Goal: Information Seeking & Learning: Learn about a topic

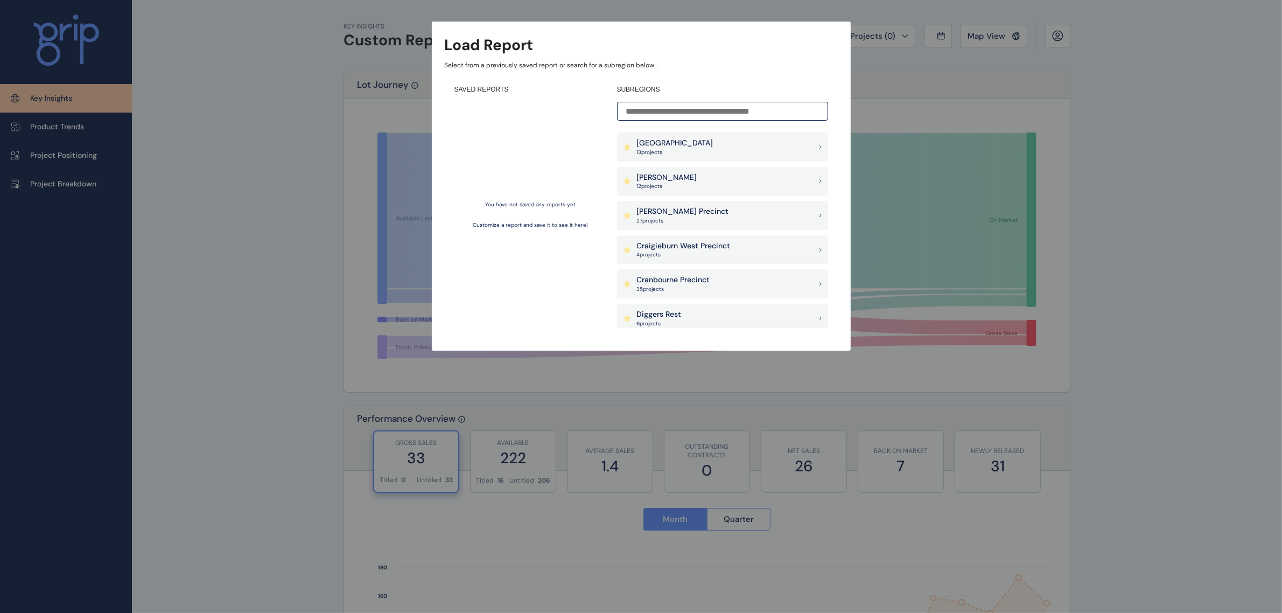
scroll to position [269, 0]
click at [692, 249] on p "Cranbourne Precinct" at bounding box center [673, 248] width 73 height 11
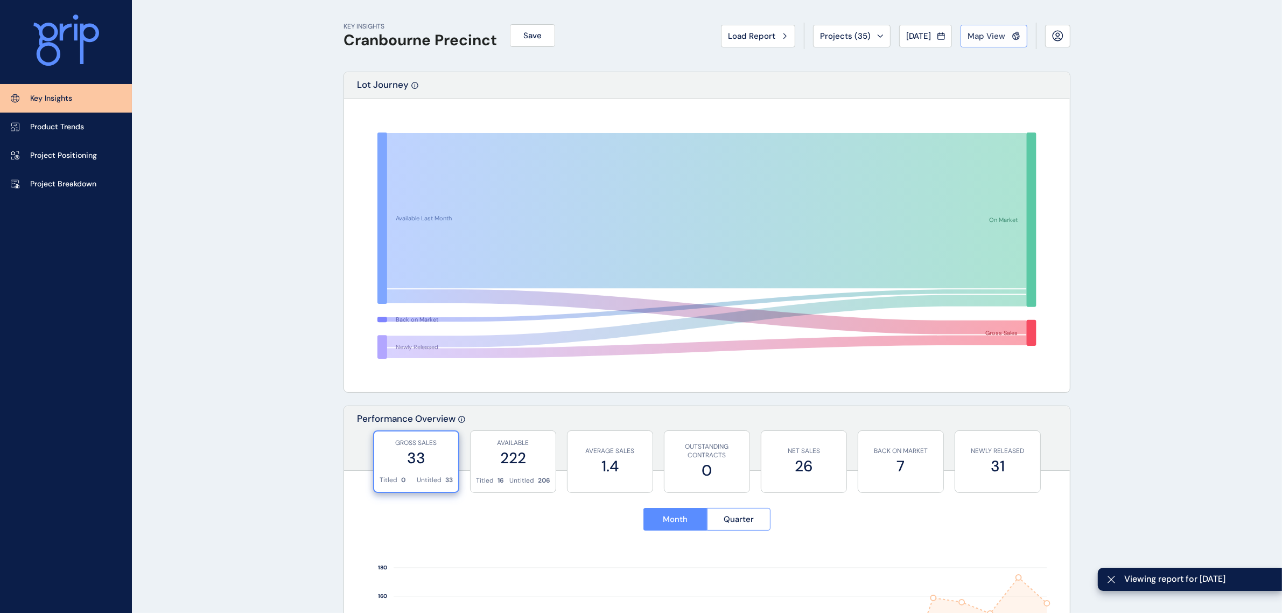
click at [988, 39] on span "Map View" at bounding box center [986, 36] width 38 height 11
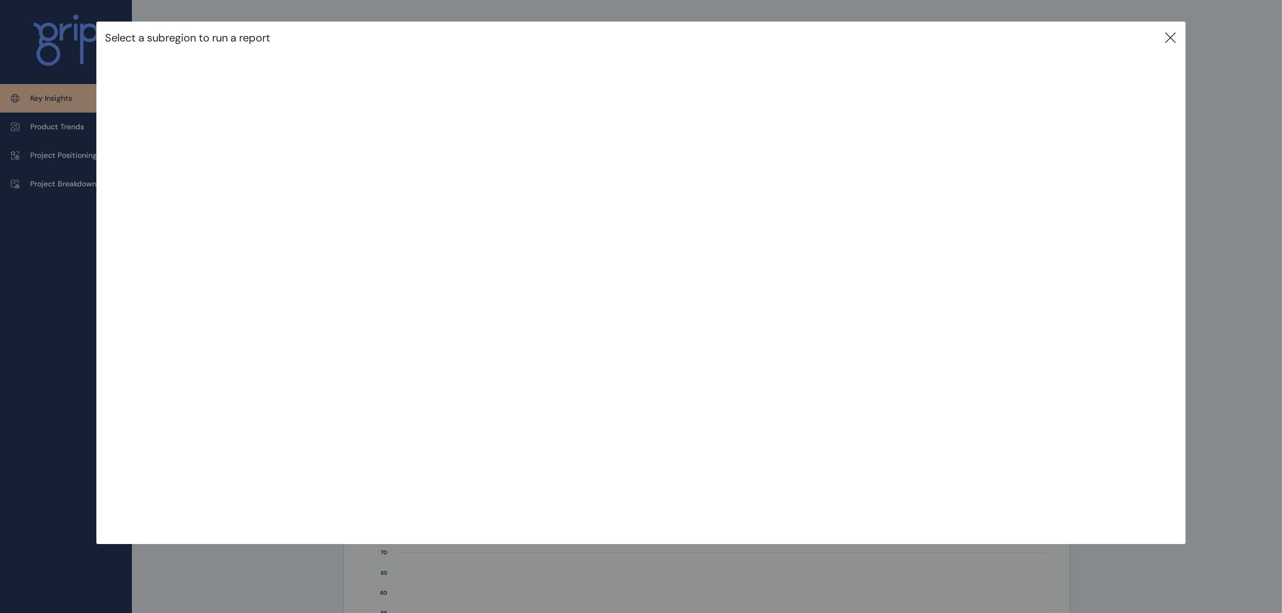
click at [1176, 33] on icon at bounding box center [1170, 37] width 13 height 13
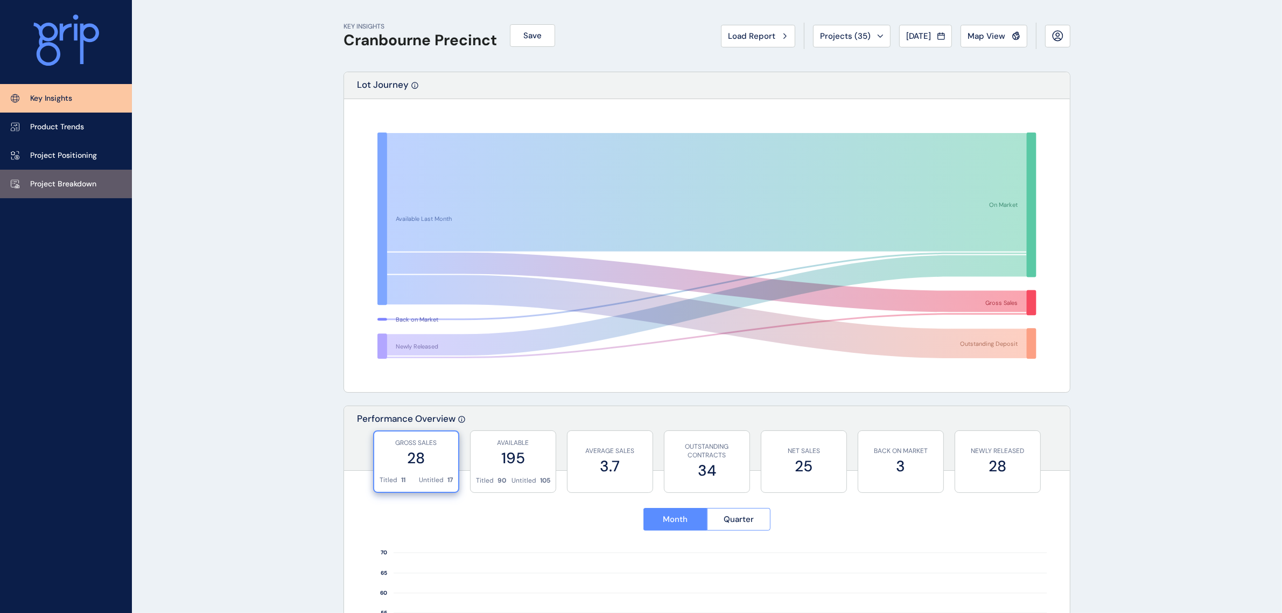
click at [74, 175] on link "Project Breakdown" at bounding box center [66, 184] width 132 height 29
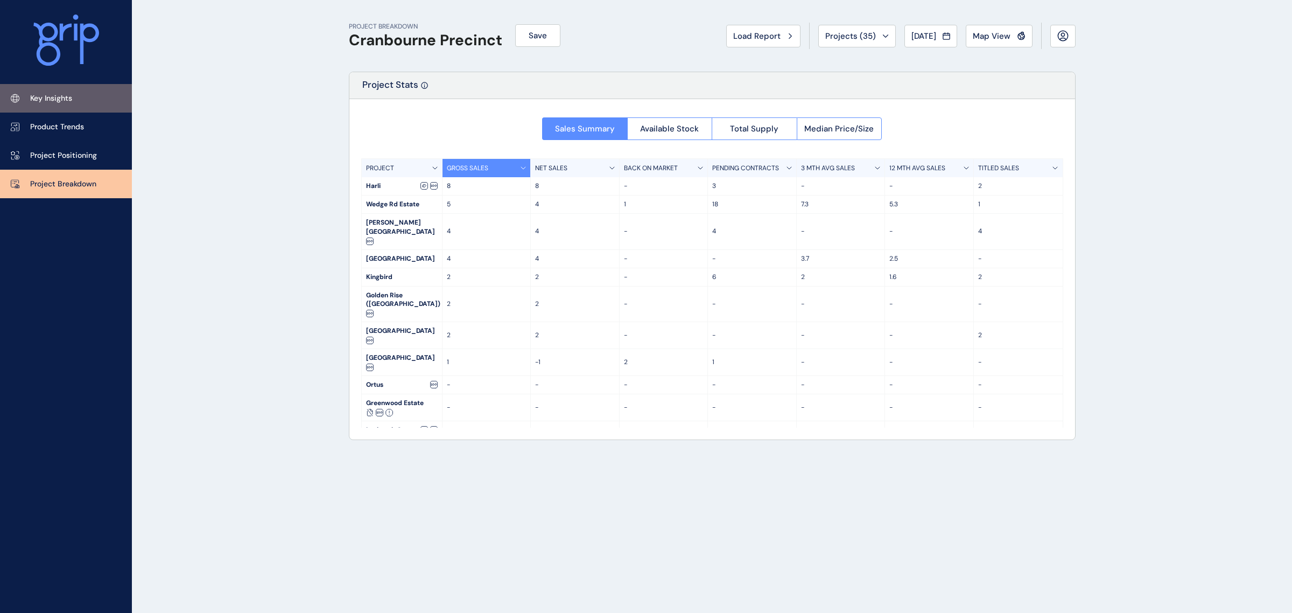
click at [69, 89] on link "Key Insights" at bounding box center [66, 98] width 132 height 29
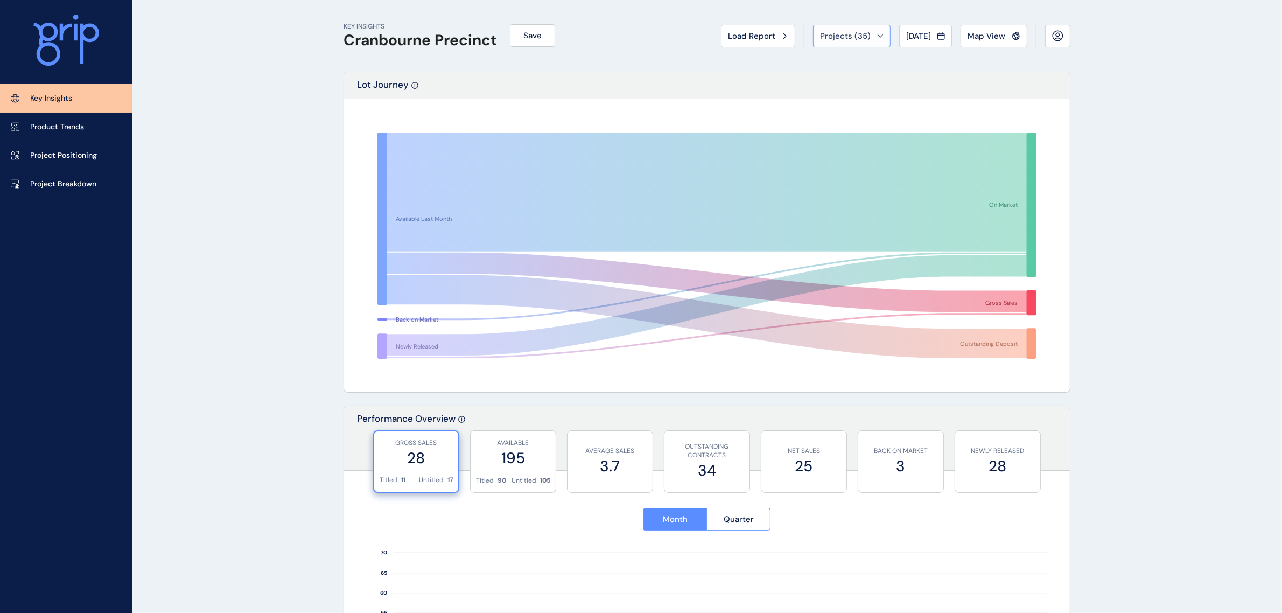
click at [849, 39] on span "Projects ( 35 )" at bounding box center [845, 36] width 51 height 11
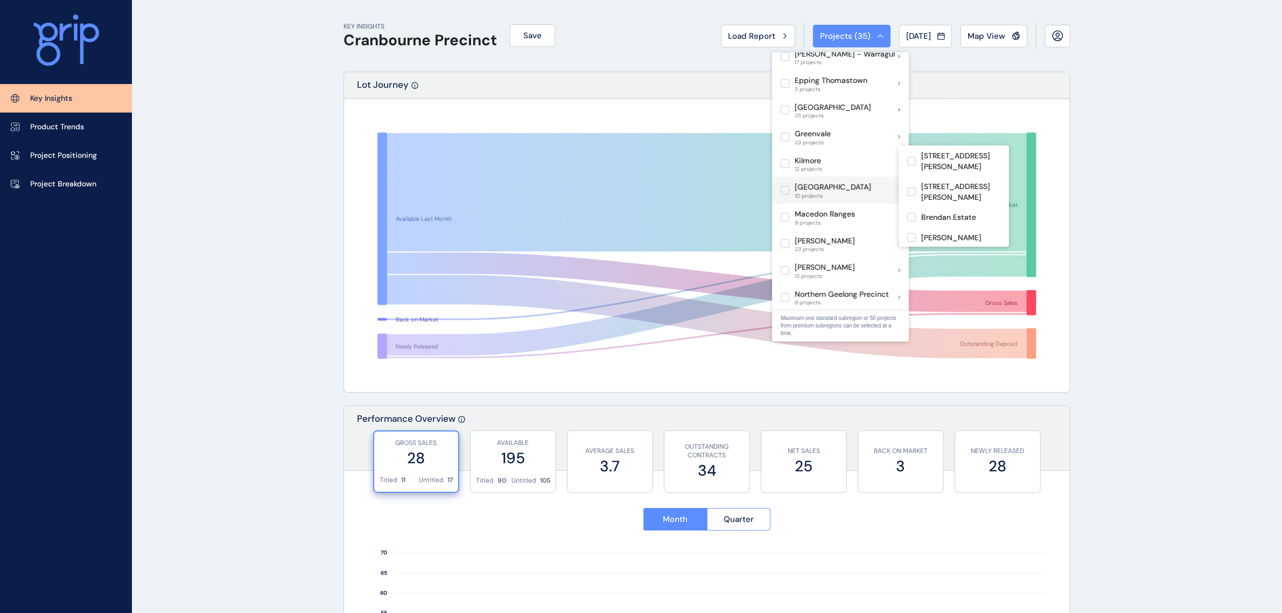
scroll to position [202, 0]
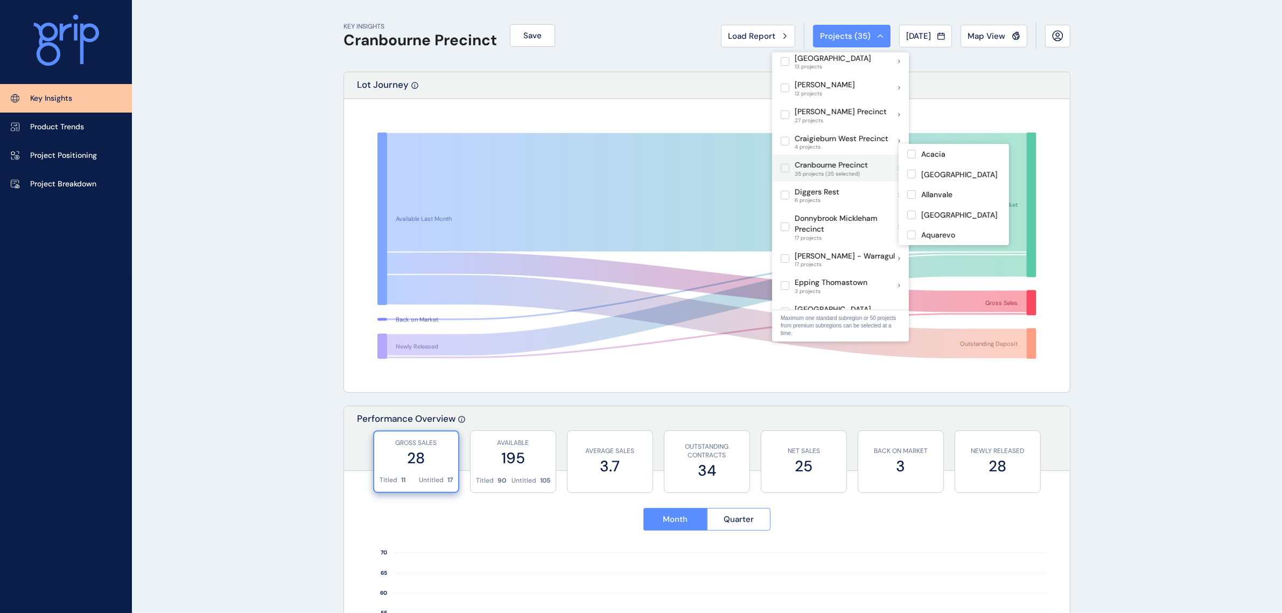
click at [782, 164] on label at bounding box center [785, 168] width 9 height 9
click at [919, 201] on span at bounding box center [914, 201] width 14 height 9
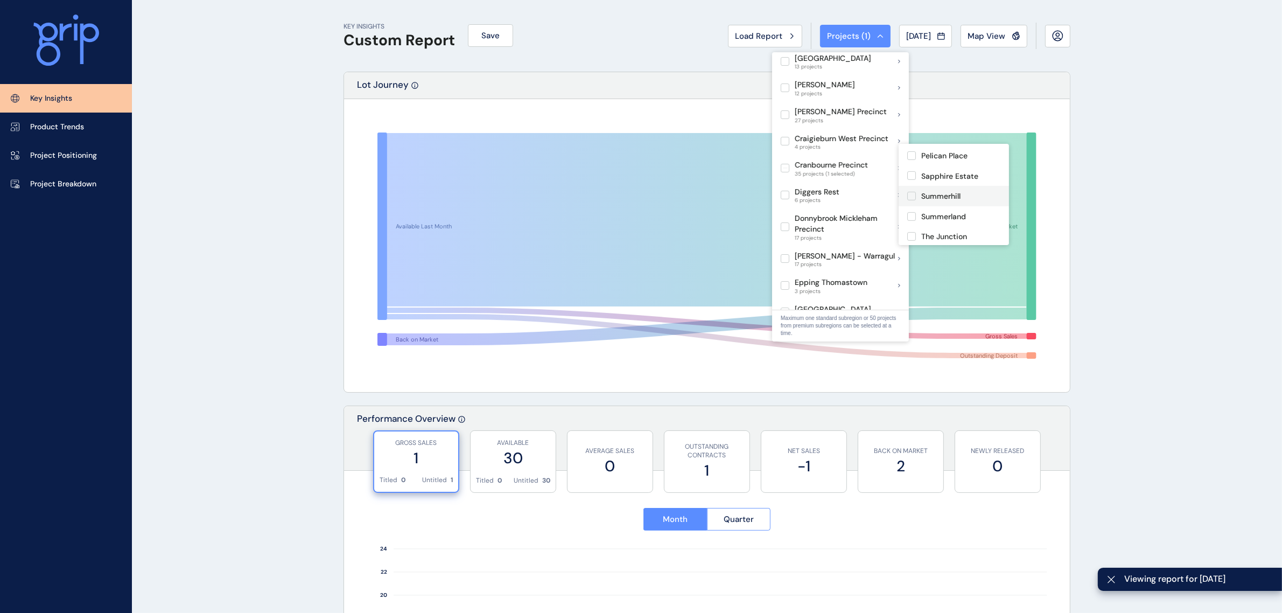
scroll to position [550, 0]
click at [942, 238] on p "Sapphire Estate" at bounding box center [949, 243] width 57 height 11
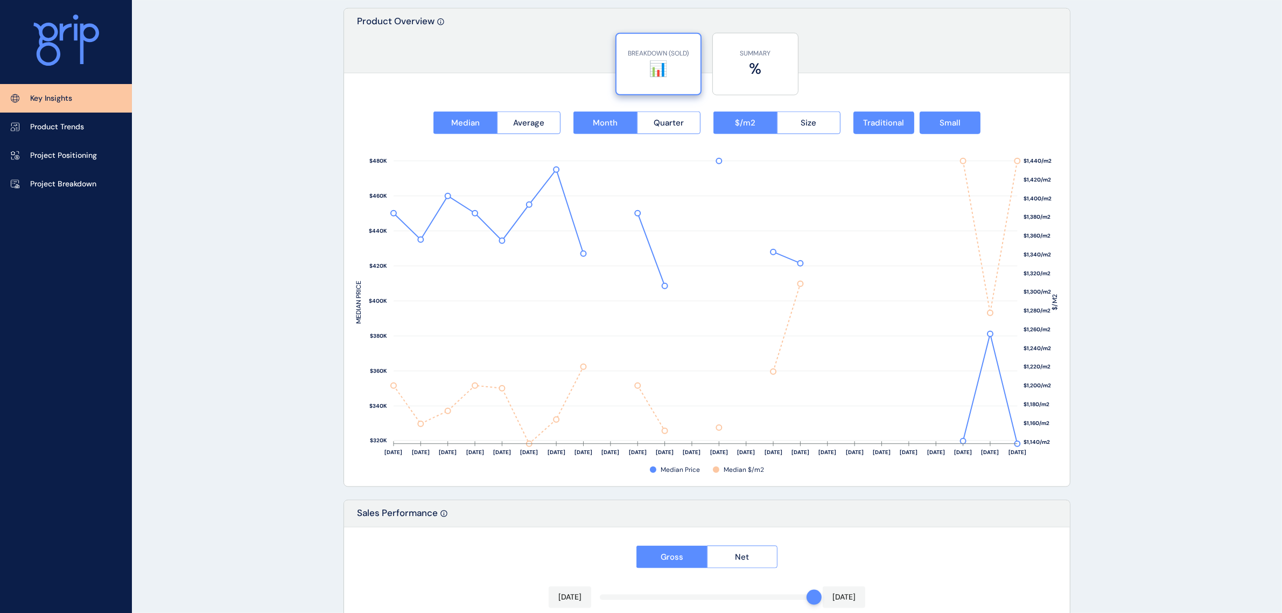
scroll to position [1413, 0]
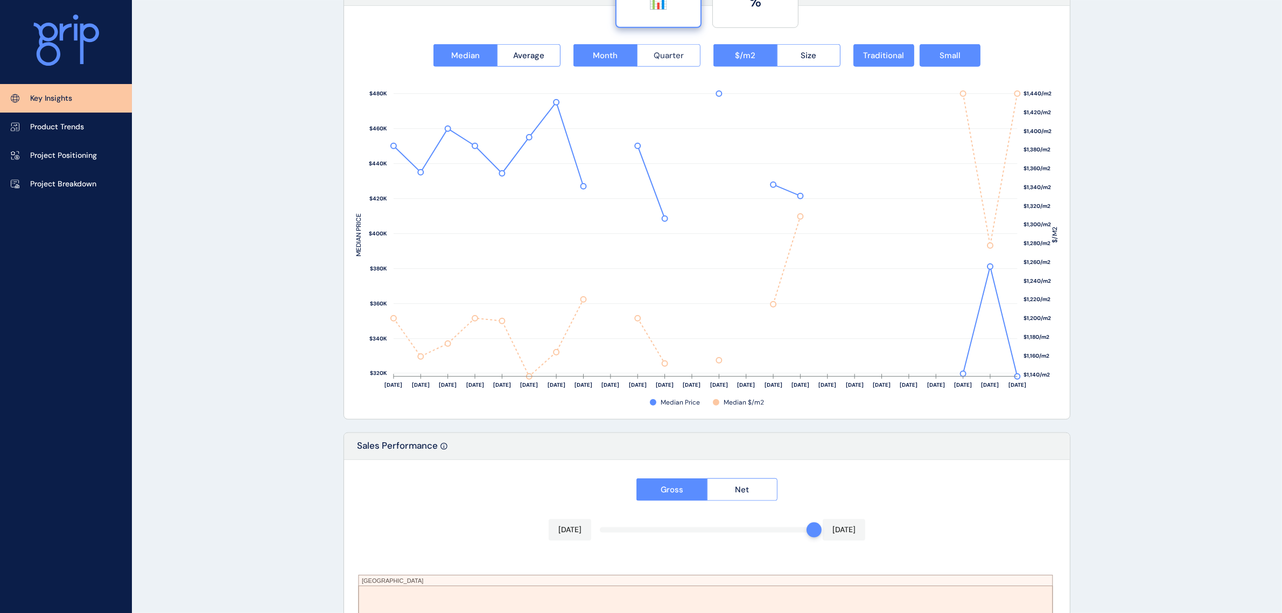
click at [693, 60] on button "Quarter" at bounding box center [669, 55] width 64 height 23
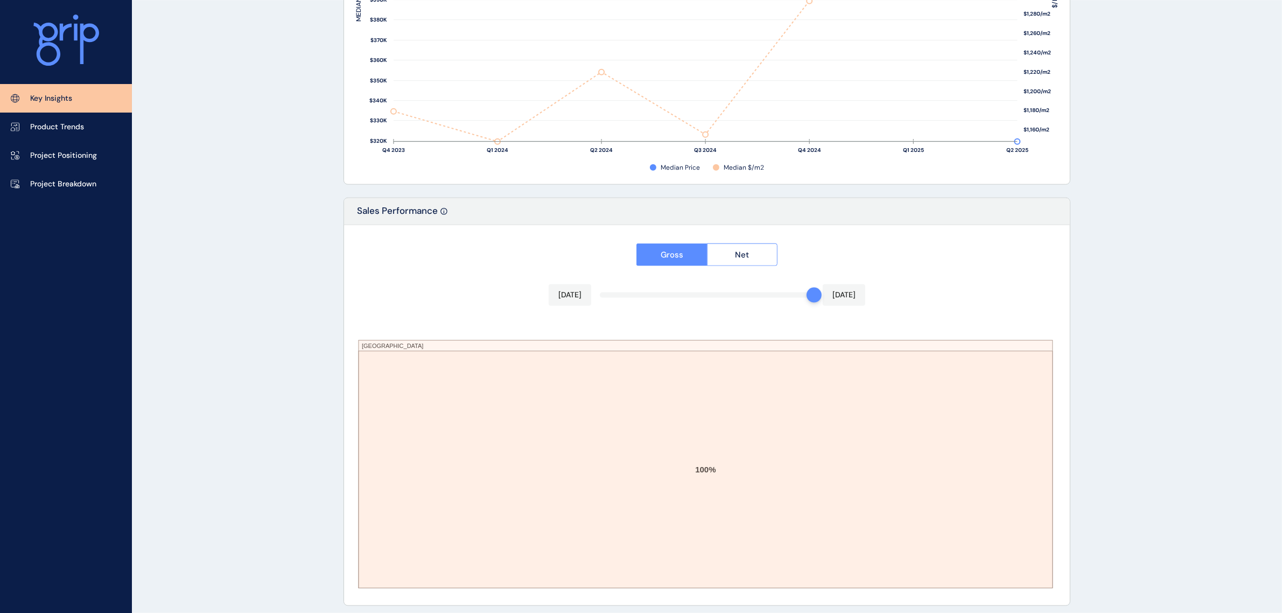
scroll to position [1654, 0]
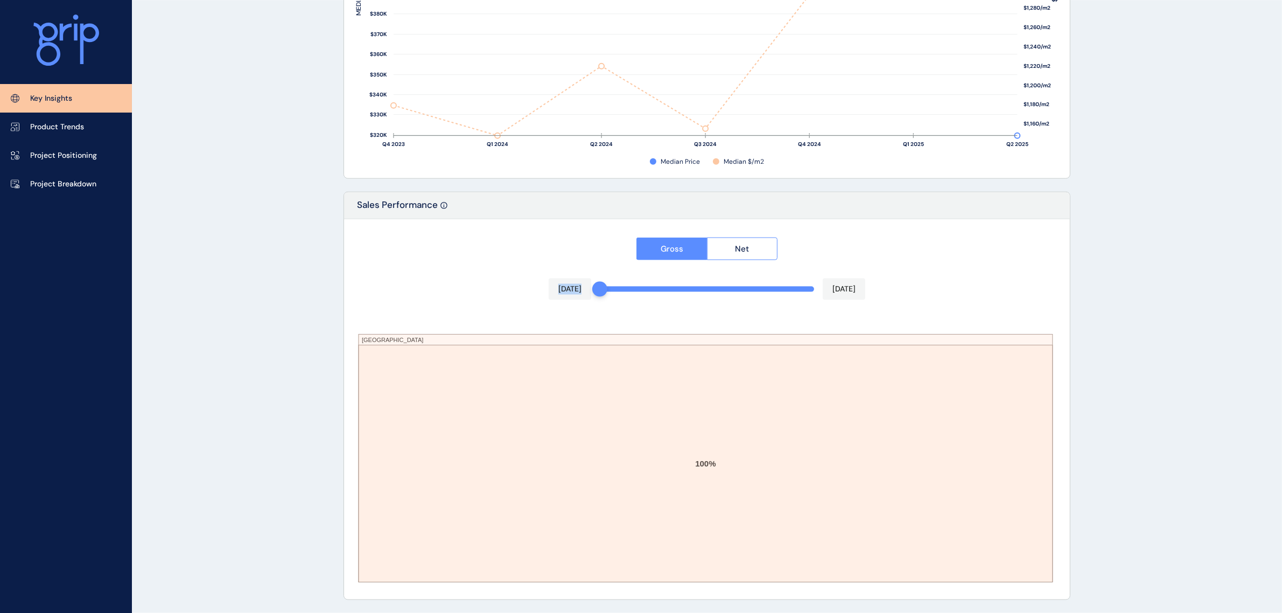
drag, startPoint x: 805, startPoint y: 289, endPoint x: 607, endPoint y: 270, distance: 198.4
click at [607, 270] on div "Gross Net [DATE] [DATE][STREET_ADDRESS] 100%" at bounding box center [707, 409] width 726 height 380
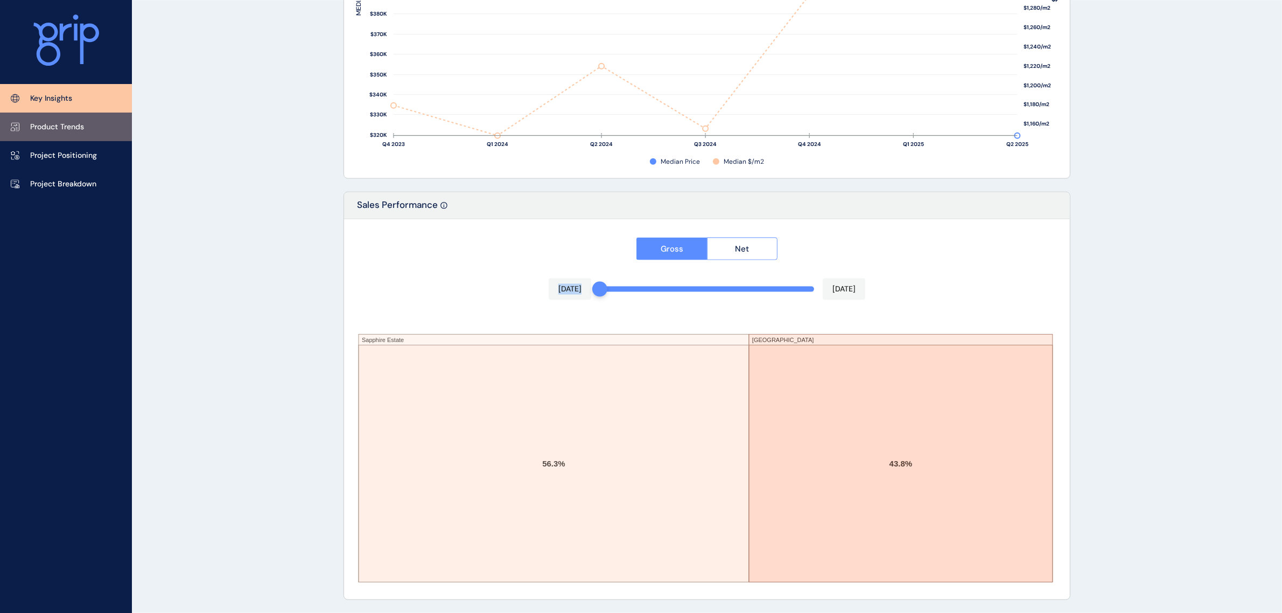
click at [54, 125] on p "Product Trends" at bounding box center [57, 127] width 54 height 11
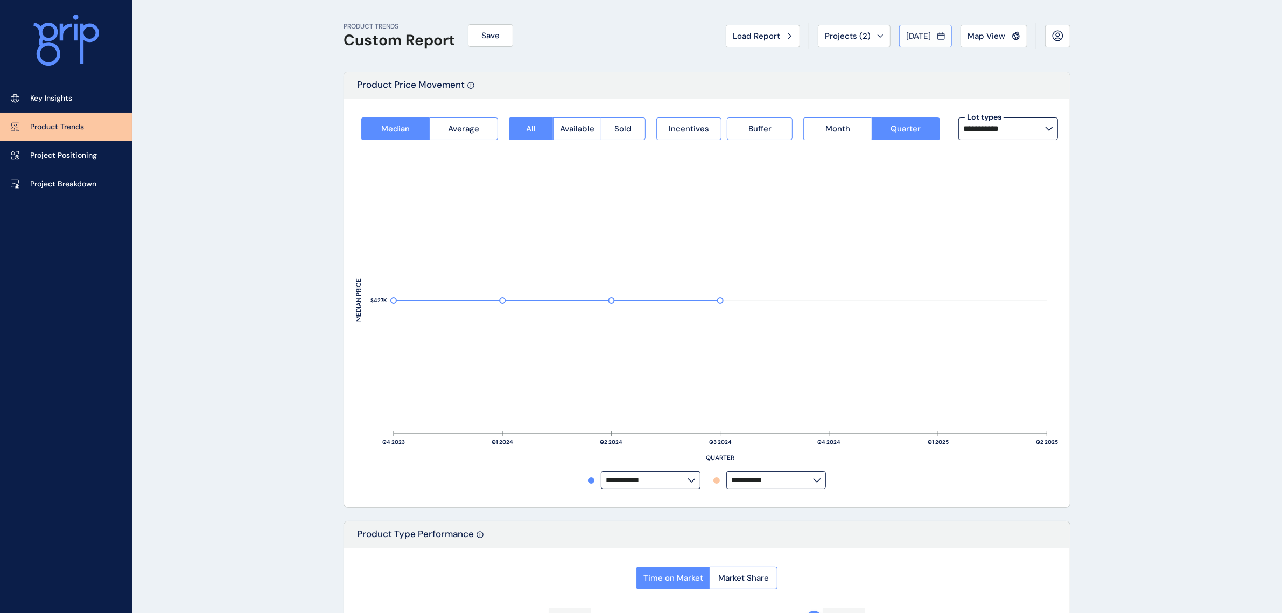
click at [909, 33] on span "[DATE]" at bounding box center [918, 36] width 25 height 11
click at [919, 78] on li "Jan No report is available for this period. New months are usually published 5 …" at bounding box center [920, 78] width 36 height 18
click at [918, 30] on button "[DATE]" at bounding box center [925, 36] width 53 height 23
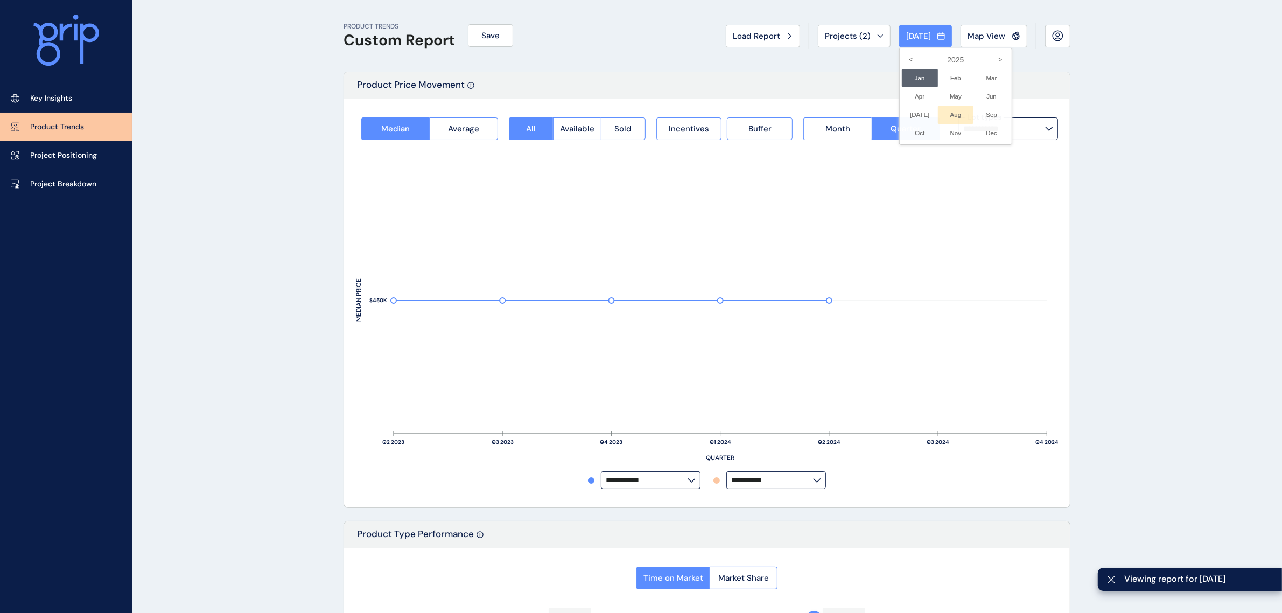
click at [949, 113] on li "Aug No report is available for this period. New months are usually published 5 …" at bounding box center [956, 115] width 36 height 18
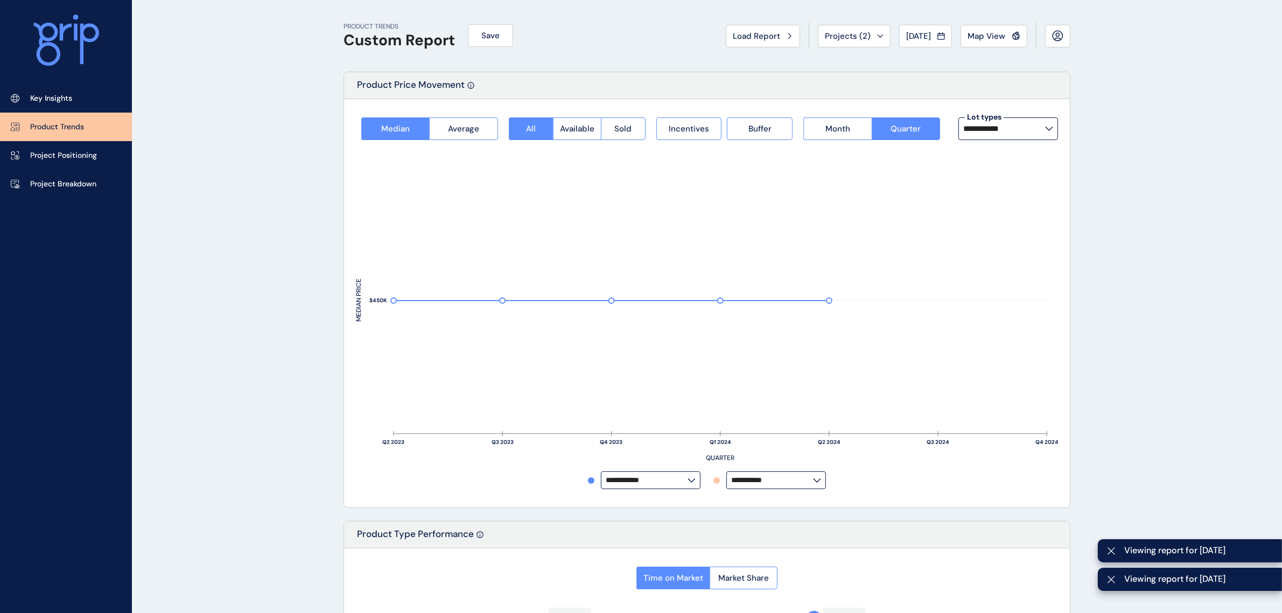
type input "**********"
click at [830, 130] on span "Month" at bounding box center [837, 128] width 25 height 11
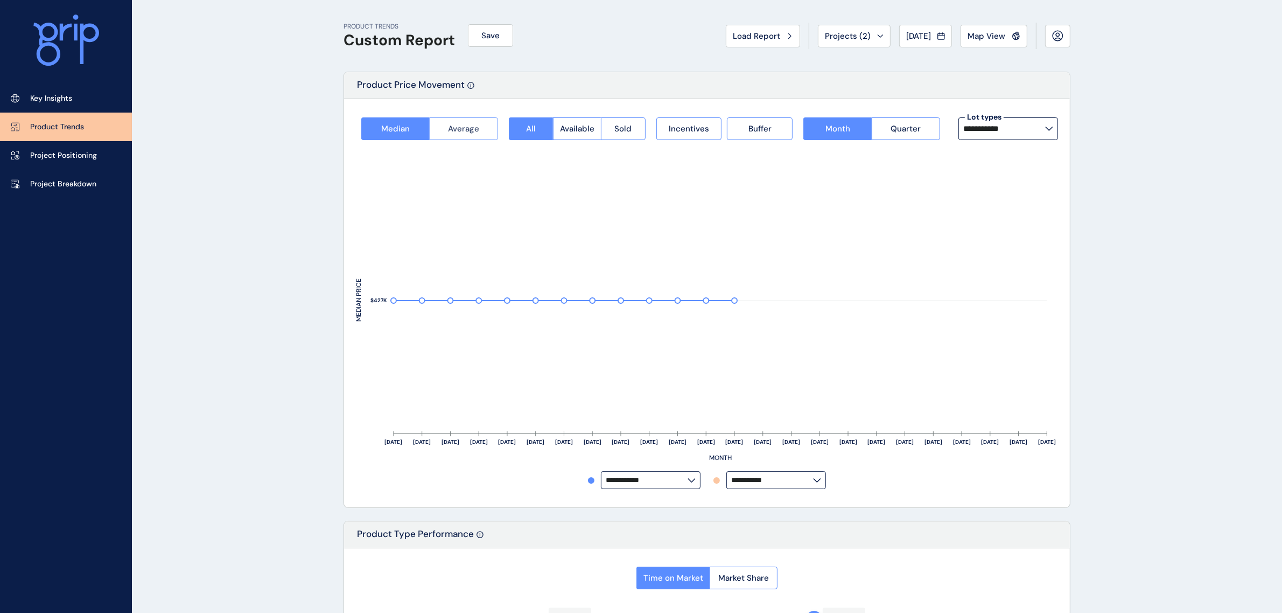
click at [438, 129] on button "Average" at bounding box center [463, 128] width 68 height 23
click at [393, 130] on span "Median" at bounding box center [395, 128] width 29 height 11
click at [646, 137] on div "All Available Sold" at bounding box center [576, 128] width 147 height 23
click at [623, 125] on span "Sold" at bounding box center [622, 128] width 17 height 11
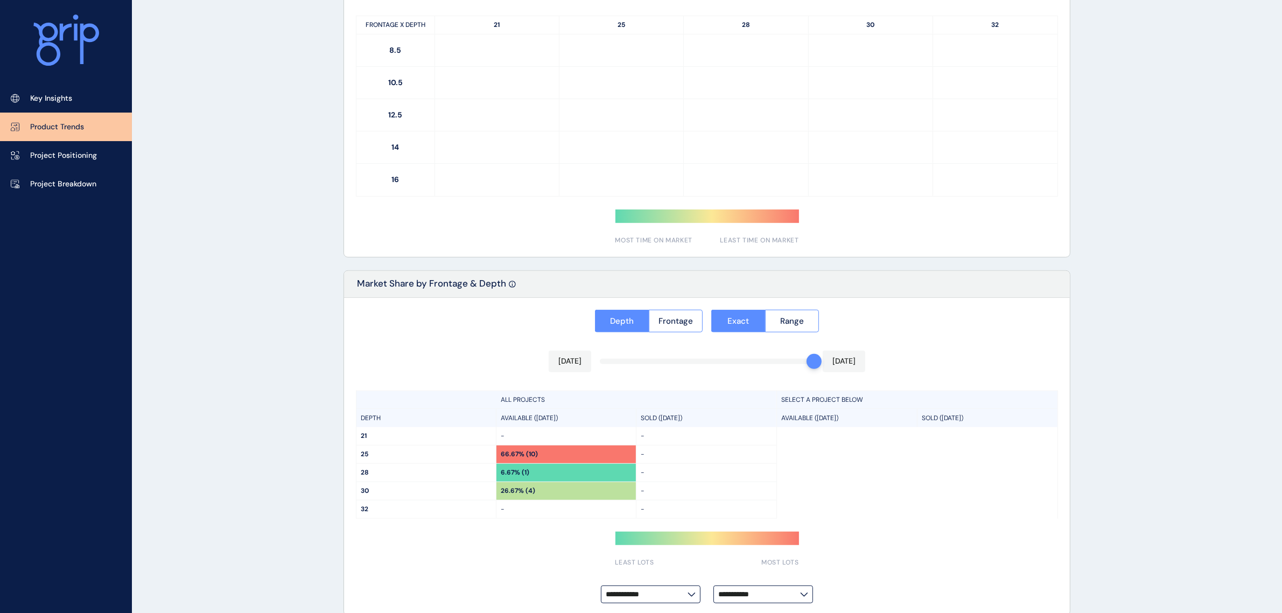
scroll to position [648, 0]
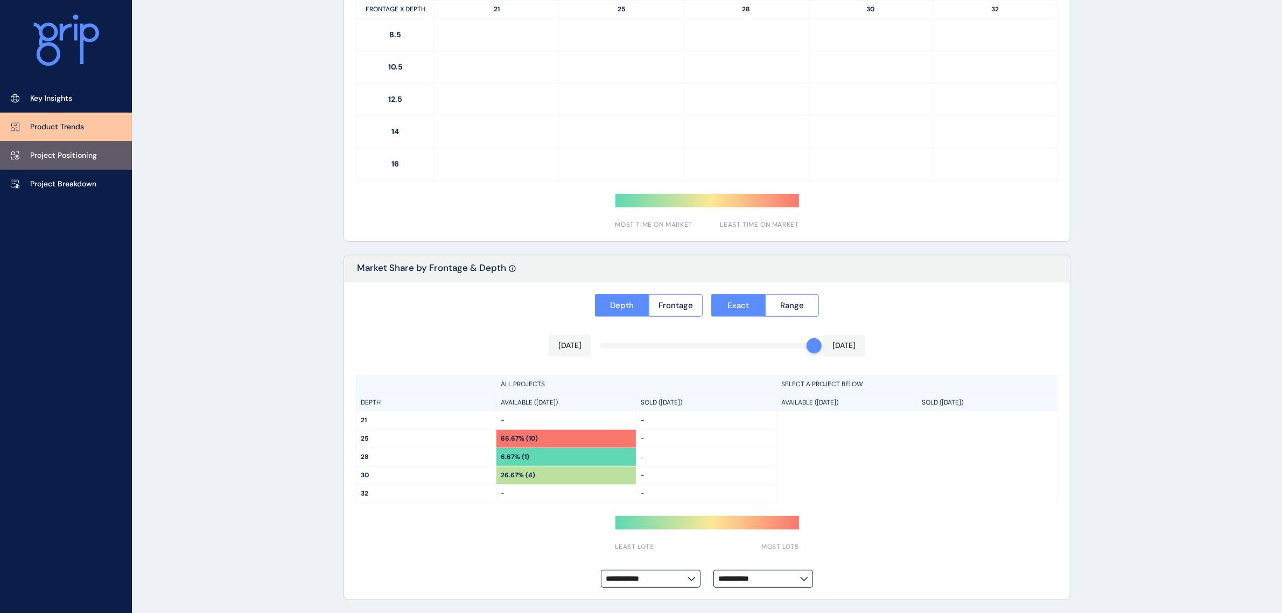
click at [72, 151] on p "Project Positioning" at bounding box center [63, 155] width 67 height 11
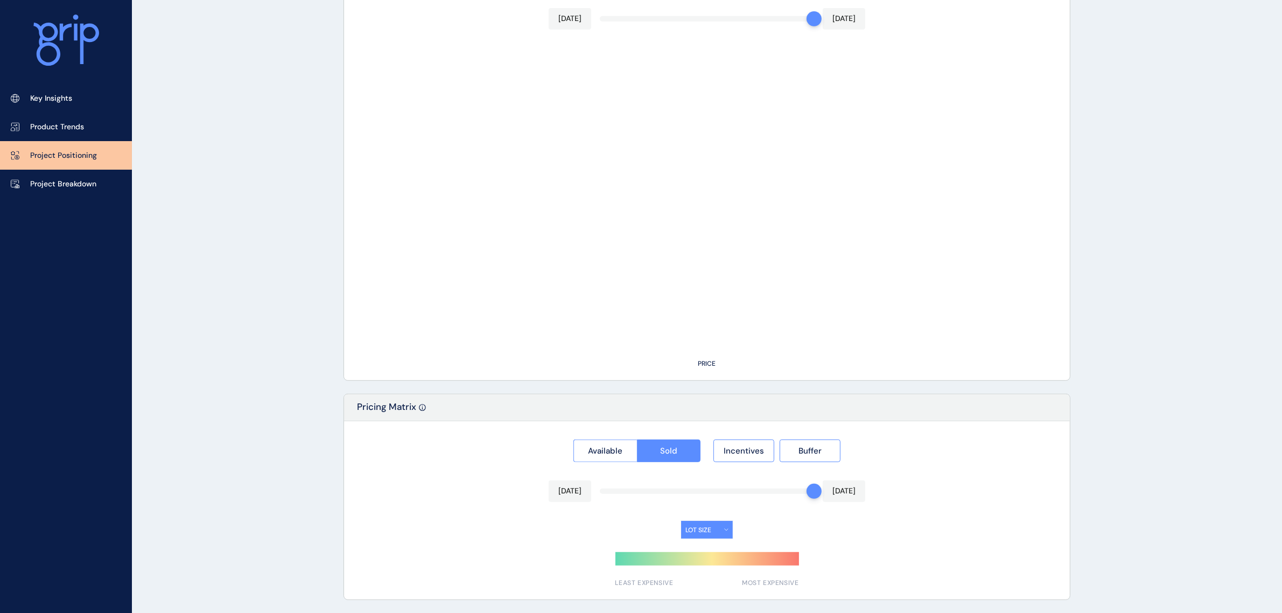
type input "**********"
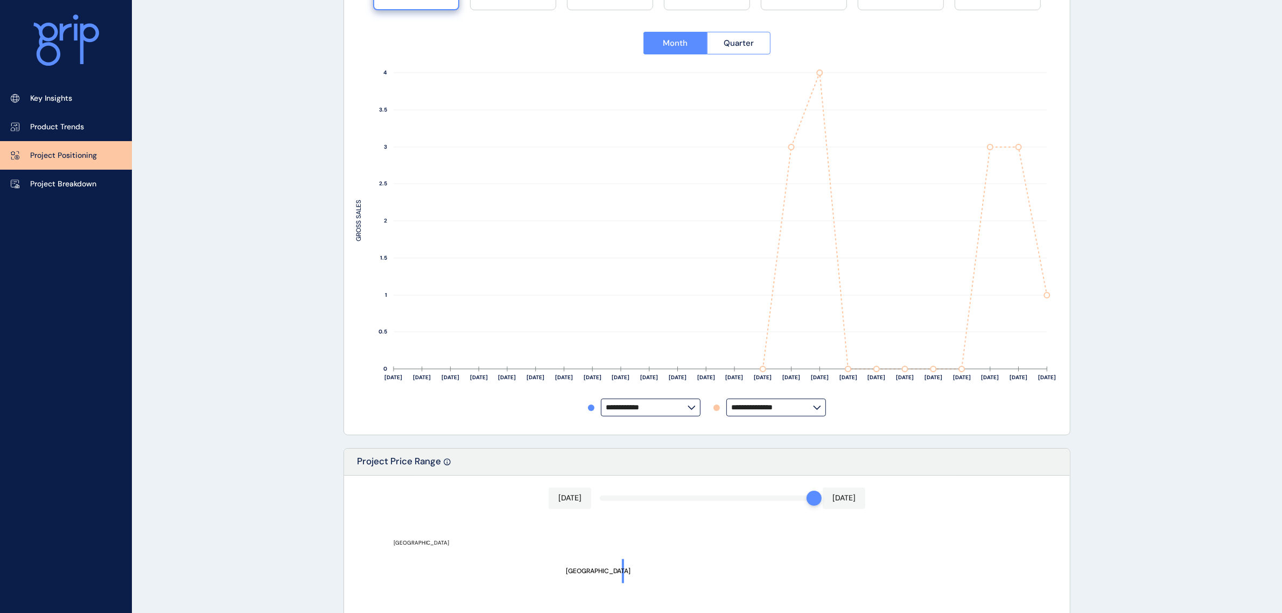
scroll to position [0, 0]
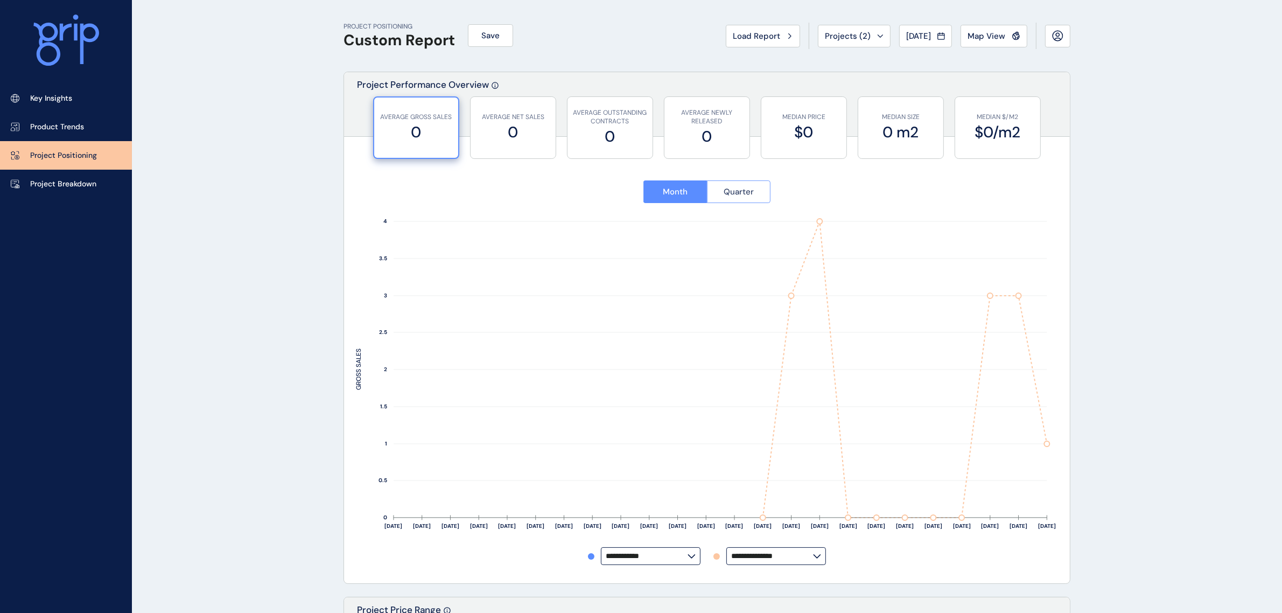
click at [749, 196] on span "Quarter" at bounding box center [738, 191] width 30 height 11
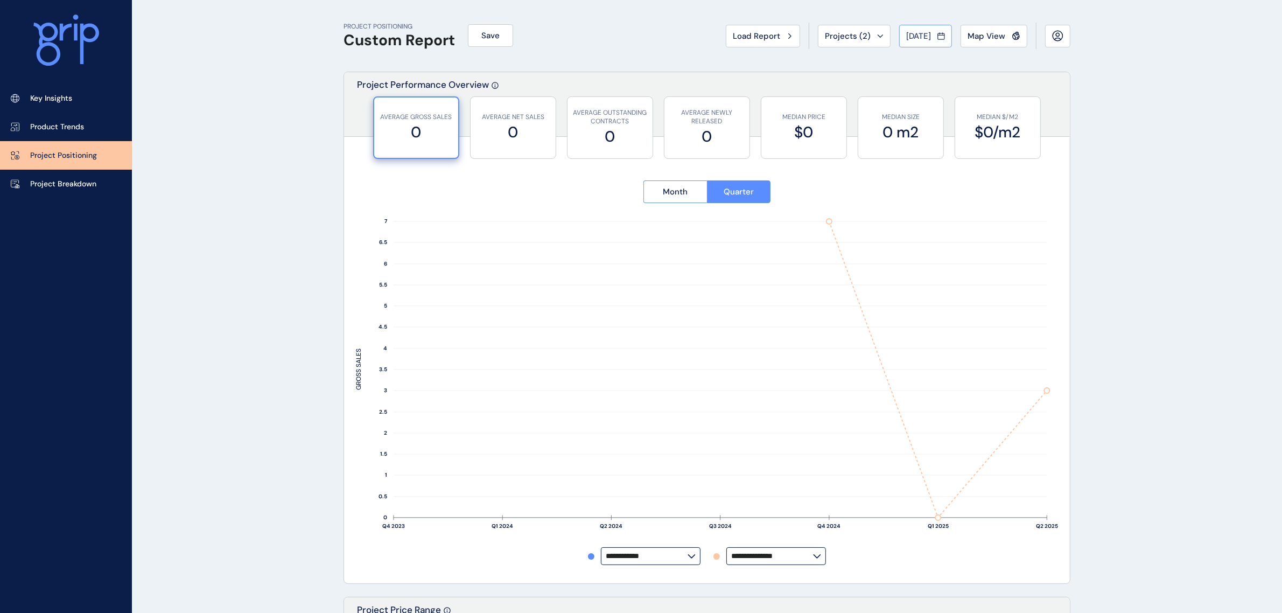
click at [921, 39] on span "[DATE]" at bounding box center [918, 36] width 25 height 11
click at [903, 57] on icon "<" at bounding box center [911, 60] width 18 height 18
click at [978, 133] on li "Dec No report is available for this period. New months are usually published 5 …" at bounding box center [991, 133] width 36 height 18
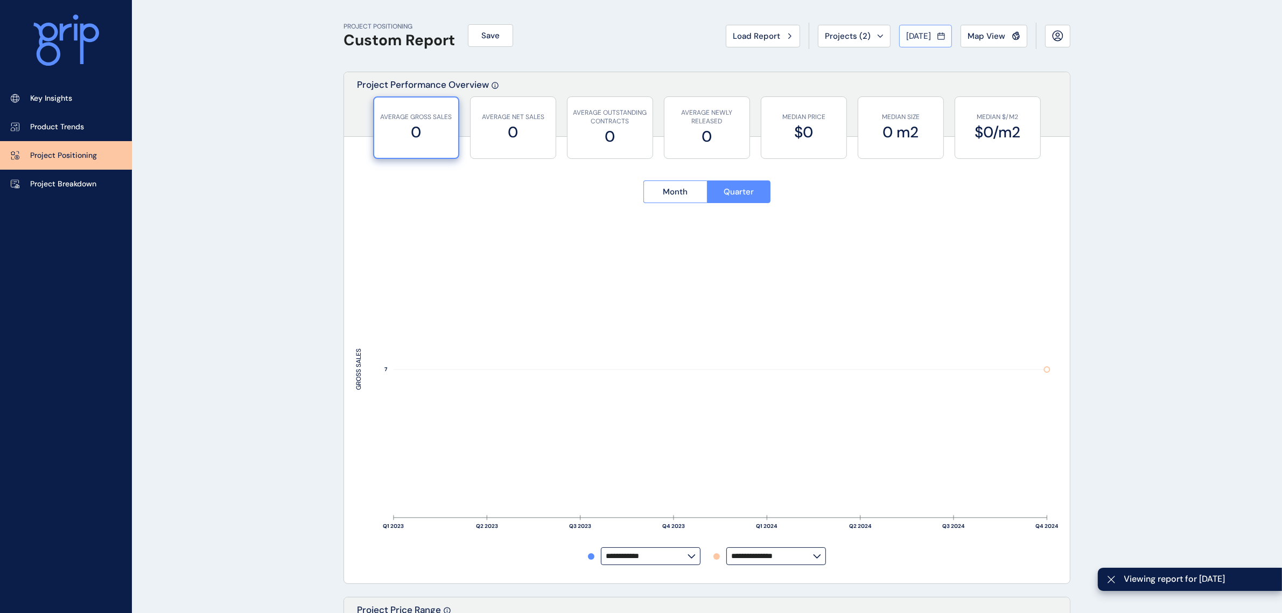
click at [910, 37] on span "[DATE]" at bounding box center [918, 36] width 25 height 11
click at [991, 59] on icon ">" at bounding box center [1000, 60] width 18 height 18
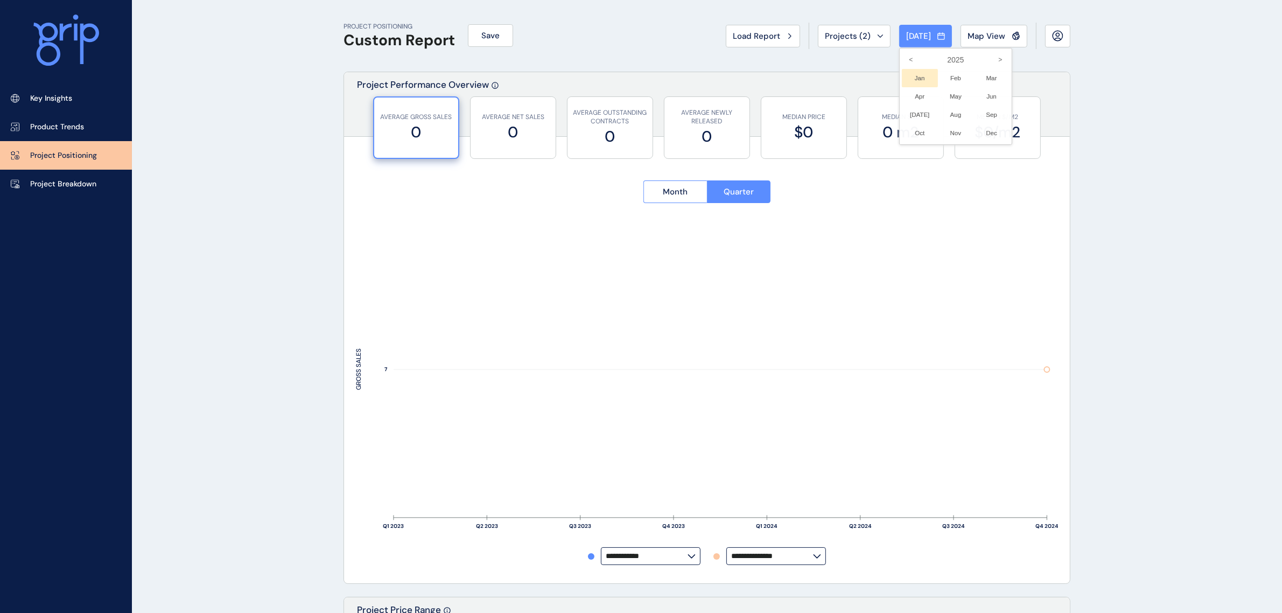
click at [908, 76] on li "Jan No report is available for this period. New months are usually published 5 …" at bounding box center [920, 78] width 36 height 18
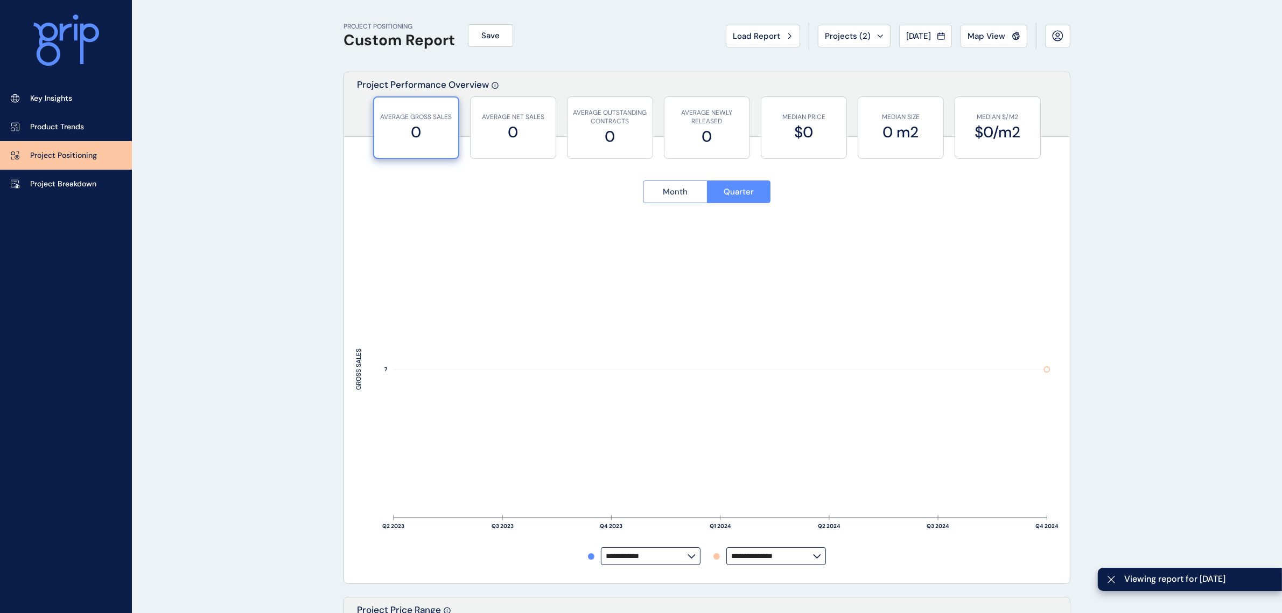
click at [697, 182] on button "Month" at bounding box center [675, 191] width 64 height 23
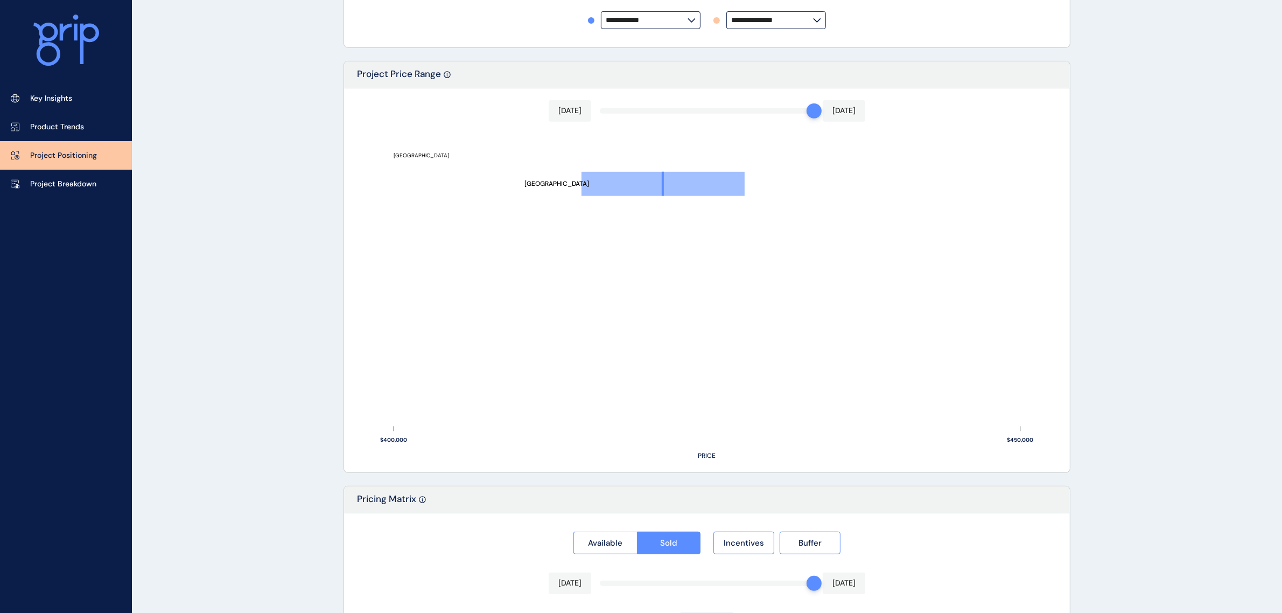
scroll to position [358, 0]
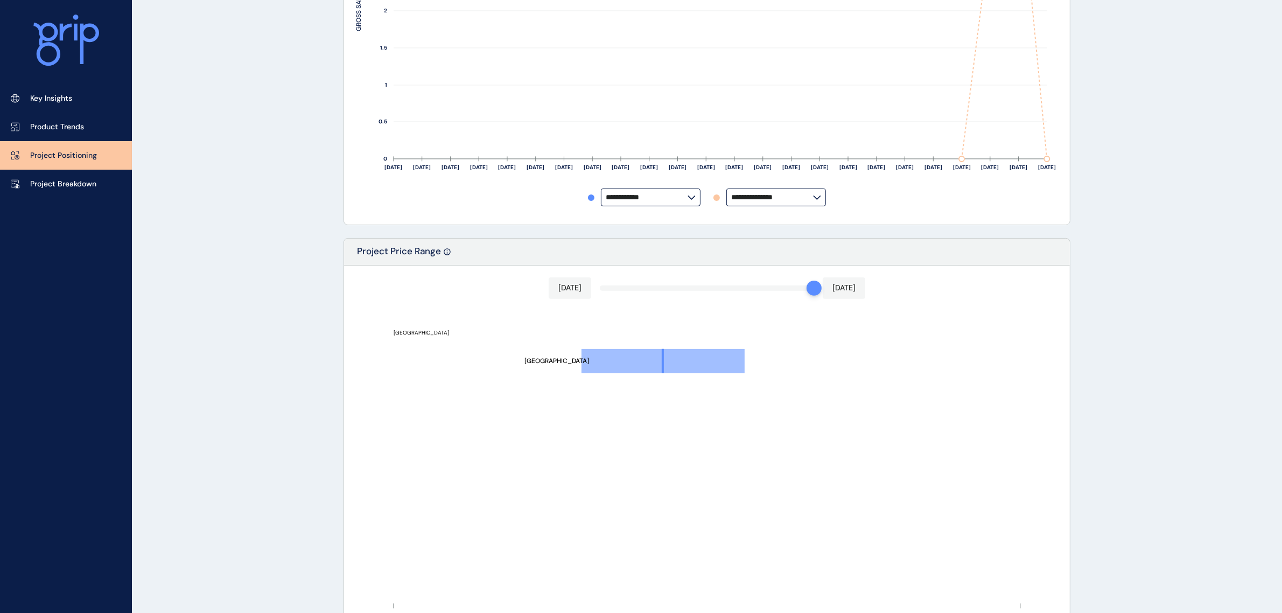
click at [683, 198] on input "**********" at bounding box center [647, 197] width 82 height 8
click at [665, 173] on p "Sapphire Estate" at bounding box center [638, 173] width 57 height 11
type input "**********"
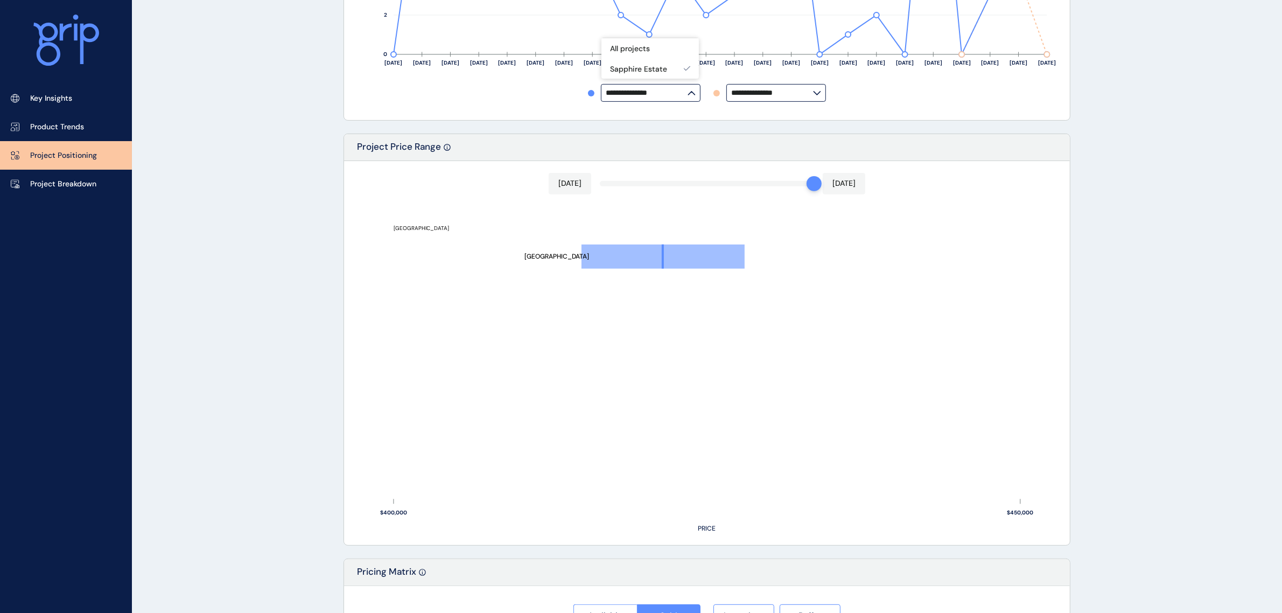
scroll to position [493, 0]
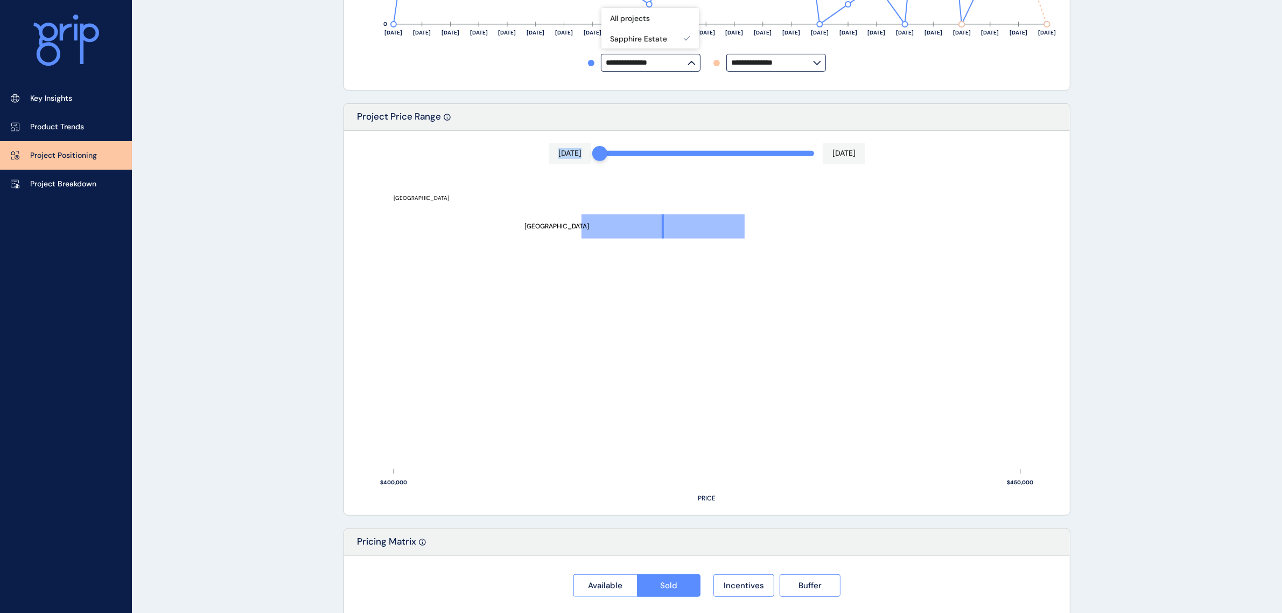
drag, startPoint x: 811, startPoint y: 156, endPoint x: 595, endPoint y: 152, distance: 215.4
click at [595, 152] on div "[DATE] [DATE][STREET_ADDRESS] $400,000 $450,000 PRICE" at bounding box center [707, 323] width 726 height 384
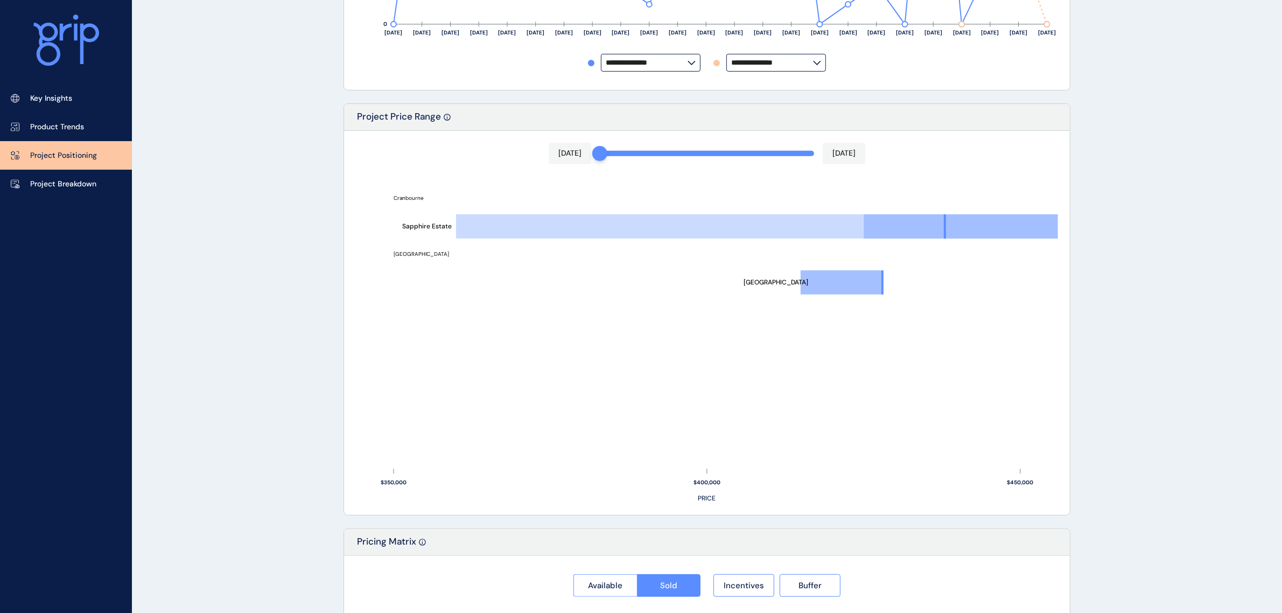
click at [1157, 305] on div "PROJECT POSITIONING Custom Report Save Load Report Projects ( 2 ) [DATE] 2025 <…" at bounding box center [641, 127] width 1282 height 1240
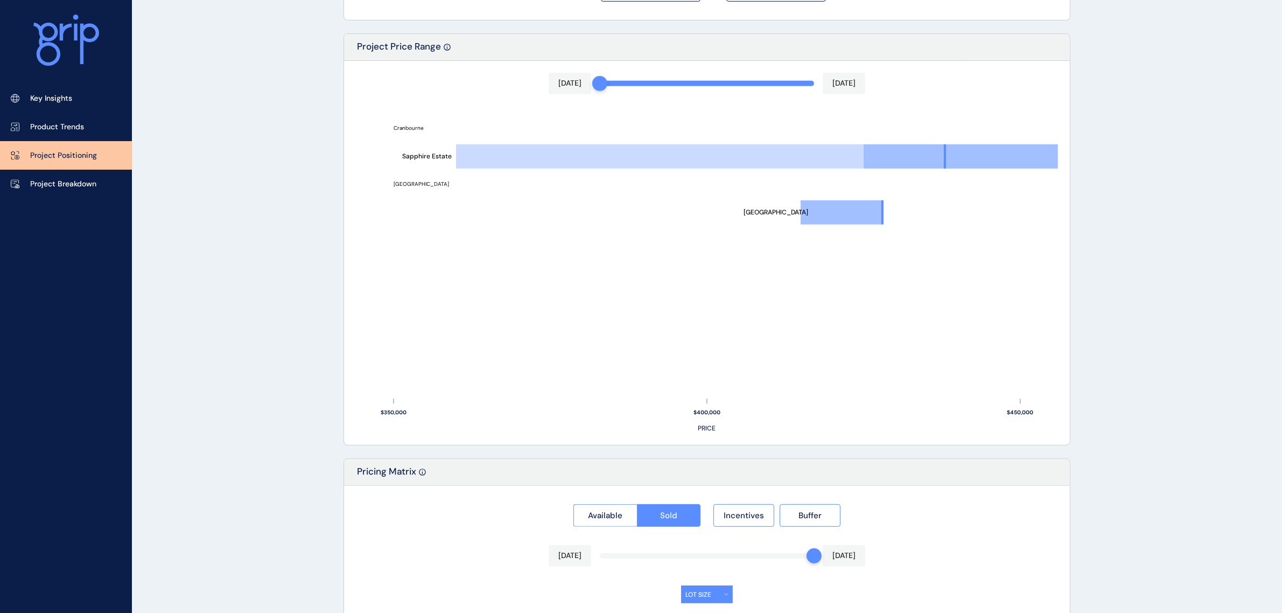
scroll to position [628, 0]
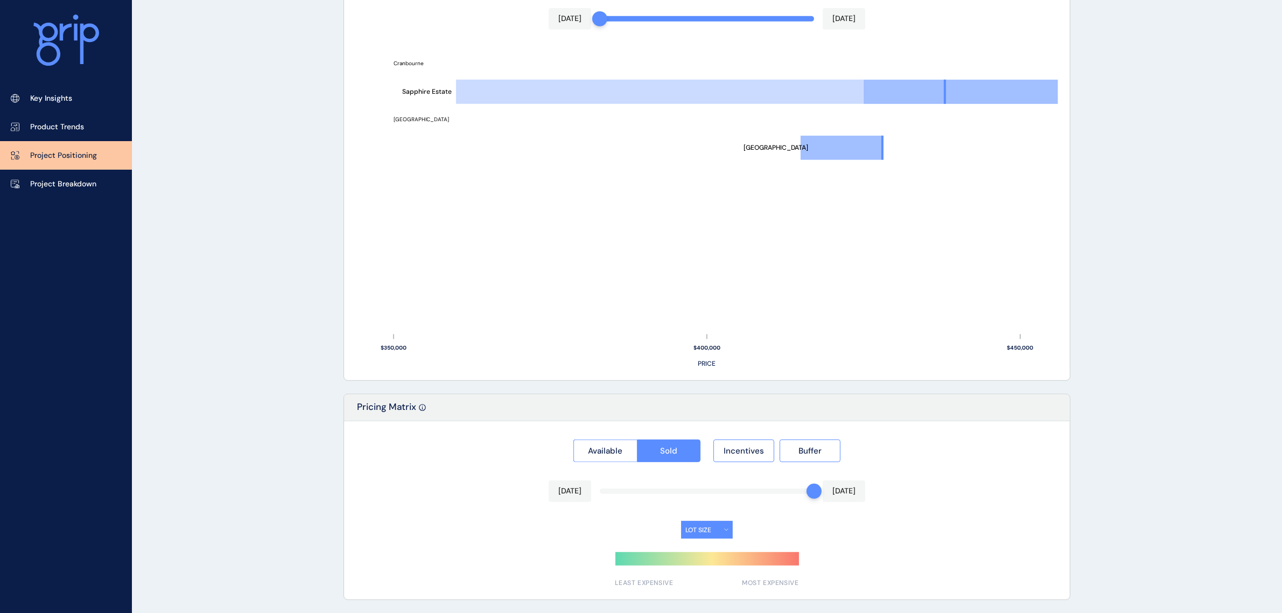
click at [617, 496] on div "[DATE] [DATE]" at bounding box center [707, 491] width 317 height 22
drag, startPoint x: 811, startPoint y: 493, endPoint x: 692, endPoint y: 491, distance: 118.4
click at [692, 491] on div "Available Sold Incentives Buffer [DATE] [DATE] LOT SIZE LEAST EXPENSIVE MOST EX…" at bounding box center [707, 510] width 726 height 178
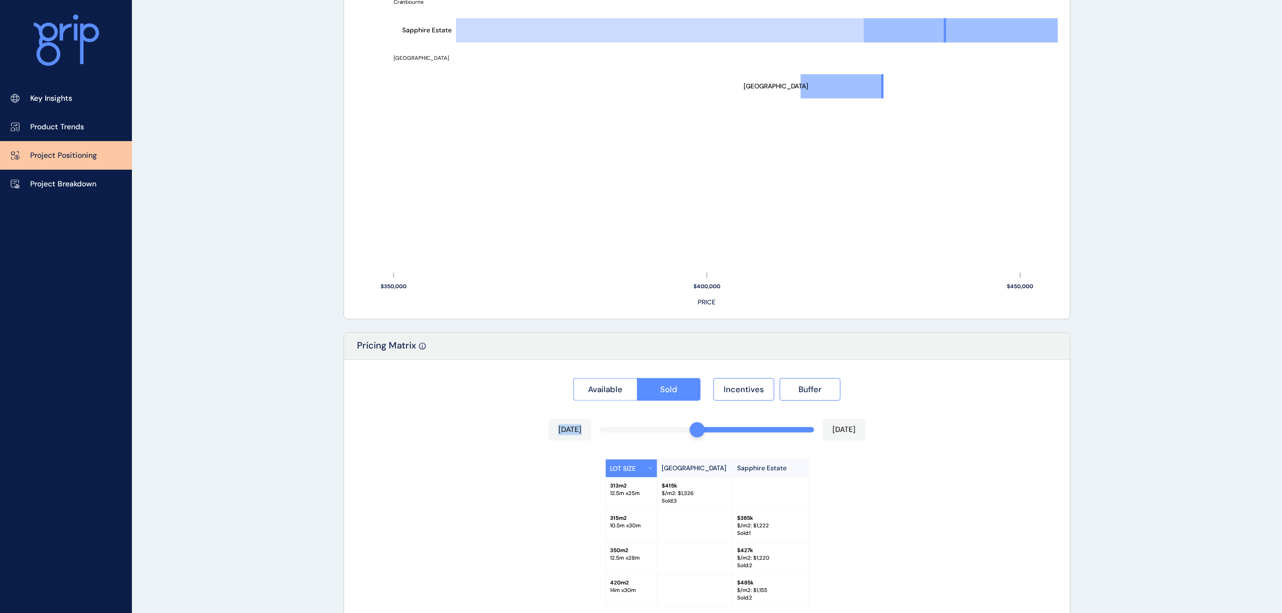
scroll to position [757, 0]
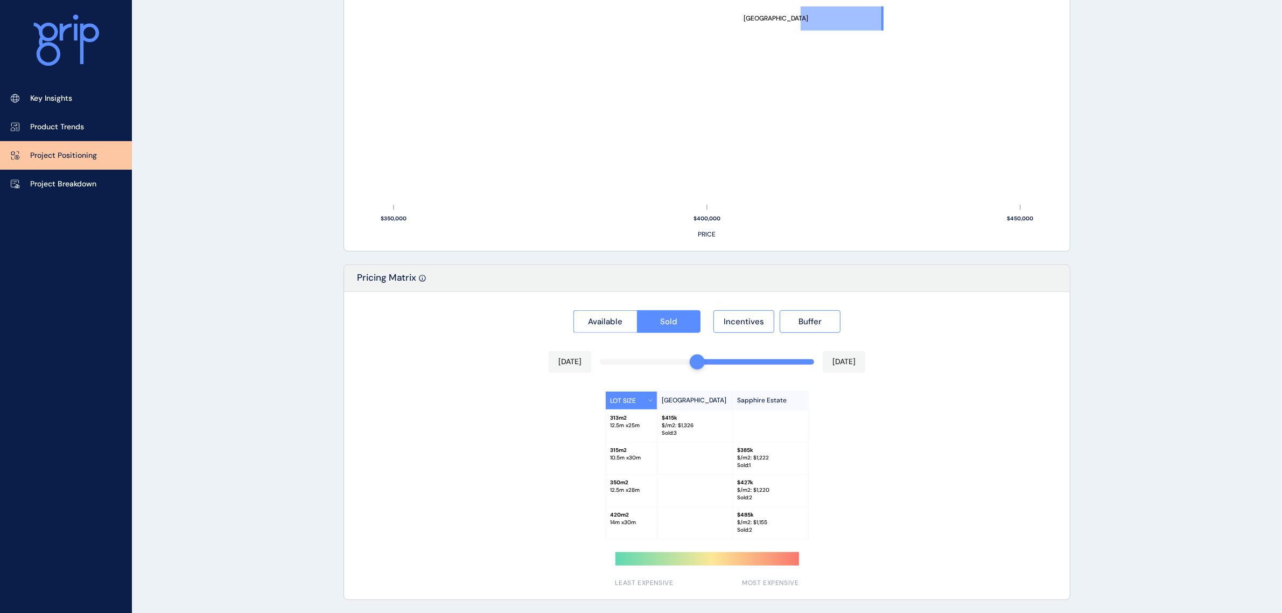
click at [968, 432] on div "LOT SIZE Crestwood Place Sapphire Estate 313 m2 12.5 m x 25 m $ 415k $/m2: $ 1,…" at bounding box center [707, 465] width 702 height 148
click at [835, 361] on p "[DATE]" at bounding box center [843, 361] width 23 height 11
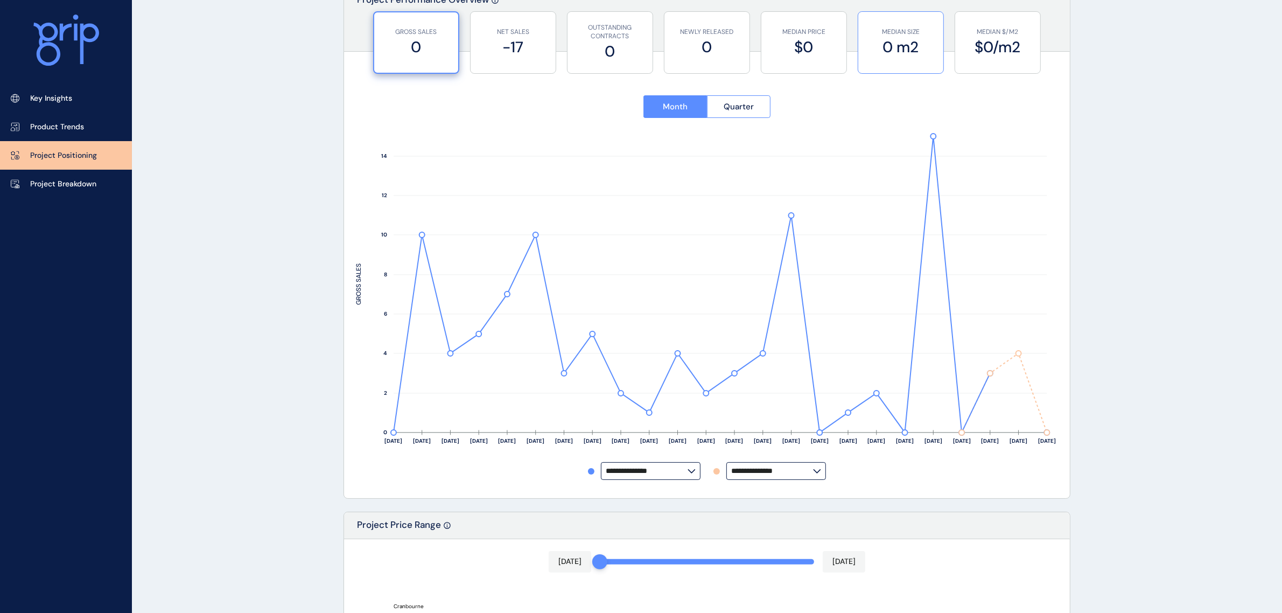
scroll to position [0, 0]
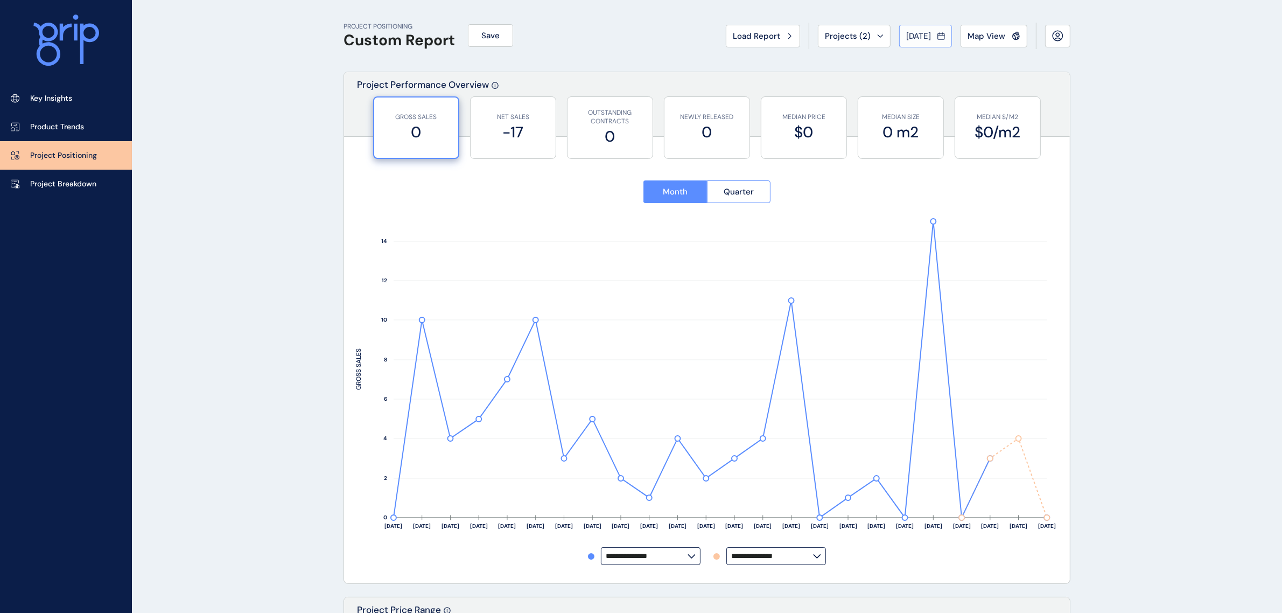
click at [930, 39] on span "[DATE]" at bounding box center [918, 36] width 25 height 11
click at [938, 116] on li "Aug No report is available for this period. New months are usually published 5 …" at bounding box center [956, 115] width 36 height 18
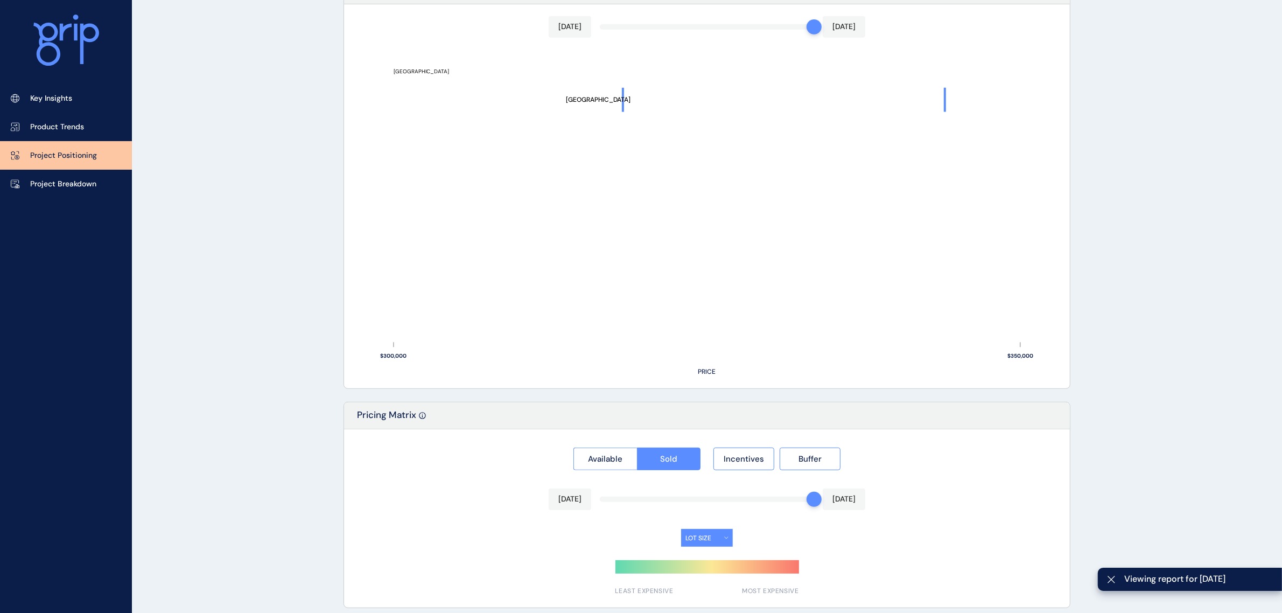
scroll to position [628, 0]
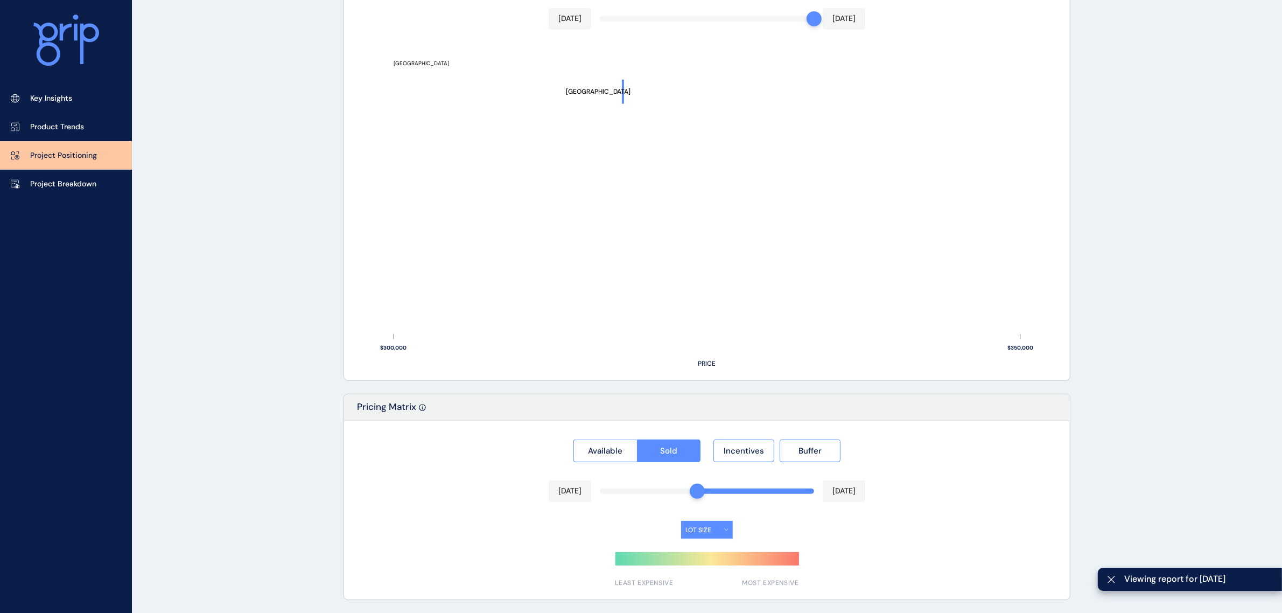
drag, startPoint x: 809, startPoint y: 490, endPoint x: 706, endPoint y: 496, distance: 103.0
click at [690, 499] on div "[DATE] [DATE]" at bounding box center [707, 491] width 317 height 22
click at [983, 483] on div "Available Sold Incentives Buffer [DATE] [DATE] LOT SIZE LEAST EXPENSIVE MOST EX…" at bounding box center [707, 510] width 726 height 178
click at [760, 534] on div "LOT SIZE" at bounding box center [707, 529] width 702 height 19
click at [705, 526] on button "LOT SIZE" at bounding box center [707, 530] width 52 height 18
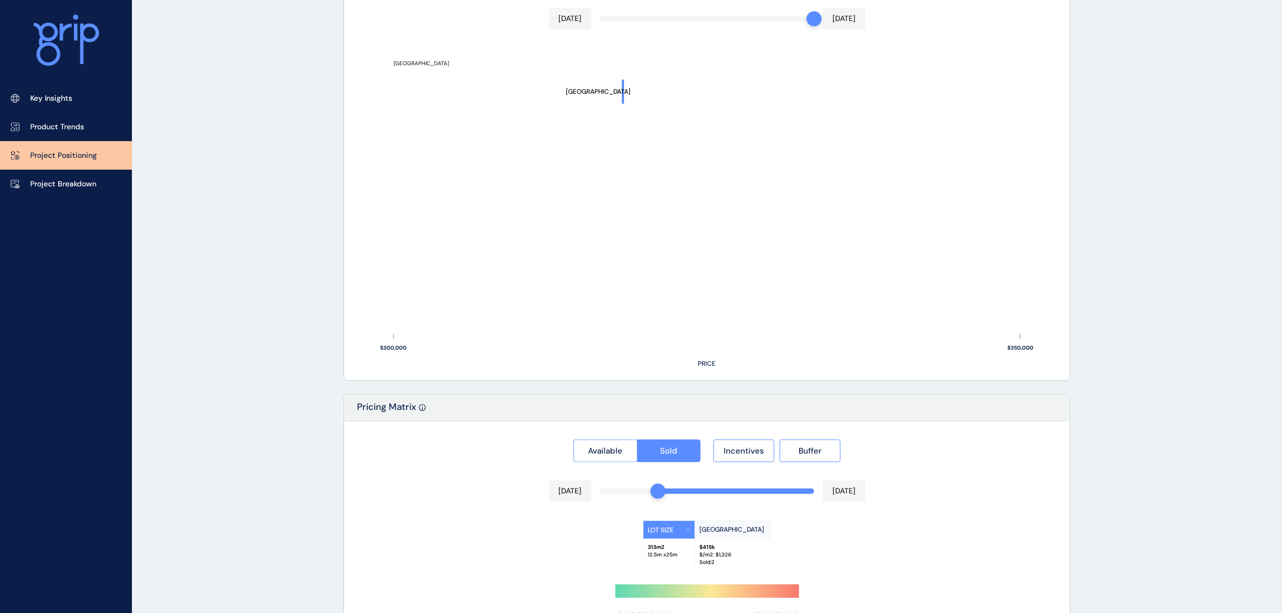
drag, startPoint x: 694, startPoint y: 494, endPoint x: 656, endPoint y: 494, distance: 38.8
click at [656, 494] on div at bounding box center [657, 490] width 15 height 15
click at [423, 508] on div "Available Sold Incentives Buffer [DATE] [DATE][STREET_ADDRESS] 313 m2 12.5 m x …" at bounding box center [707, 526] width 726 height 210
